Goal: Task Accomplishment & Management: Manage account settings

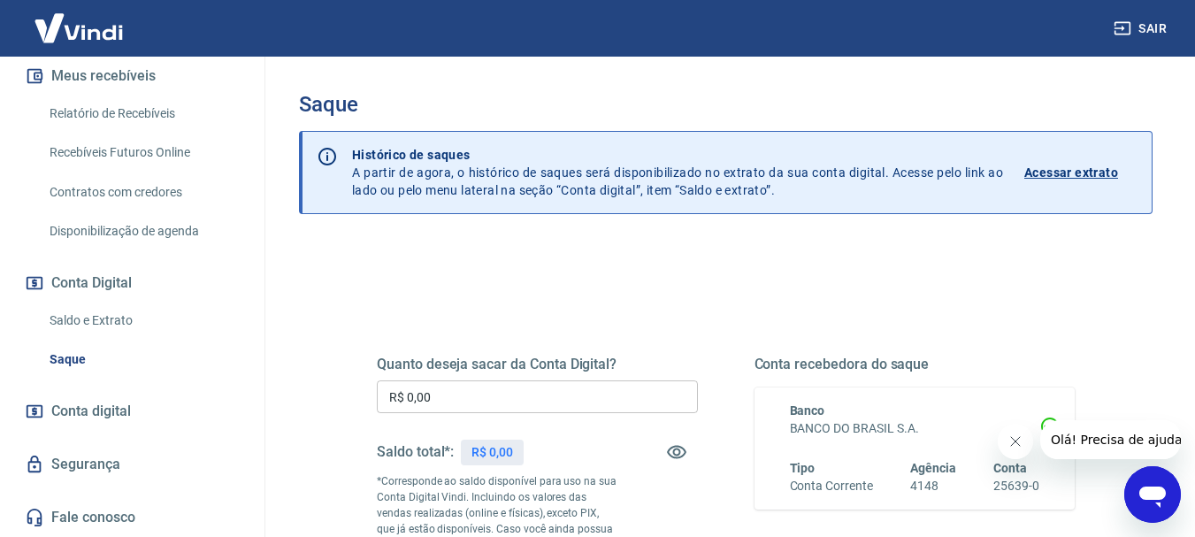
scroll to position [405, 0]
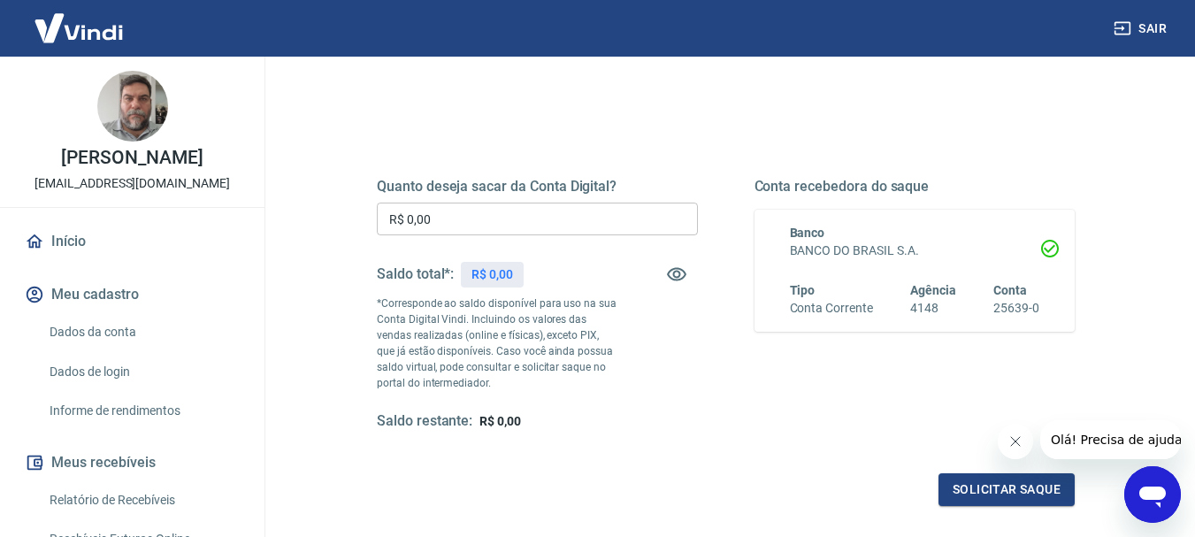
scroll to position [177, 0]
